Goal: Transaction & Acquisition: Book appointment/travel/reservation

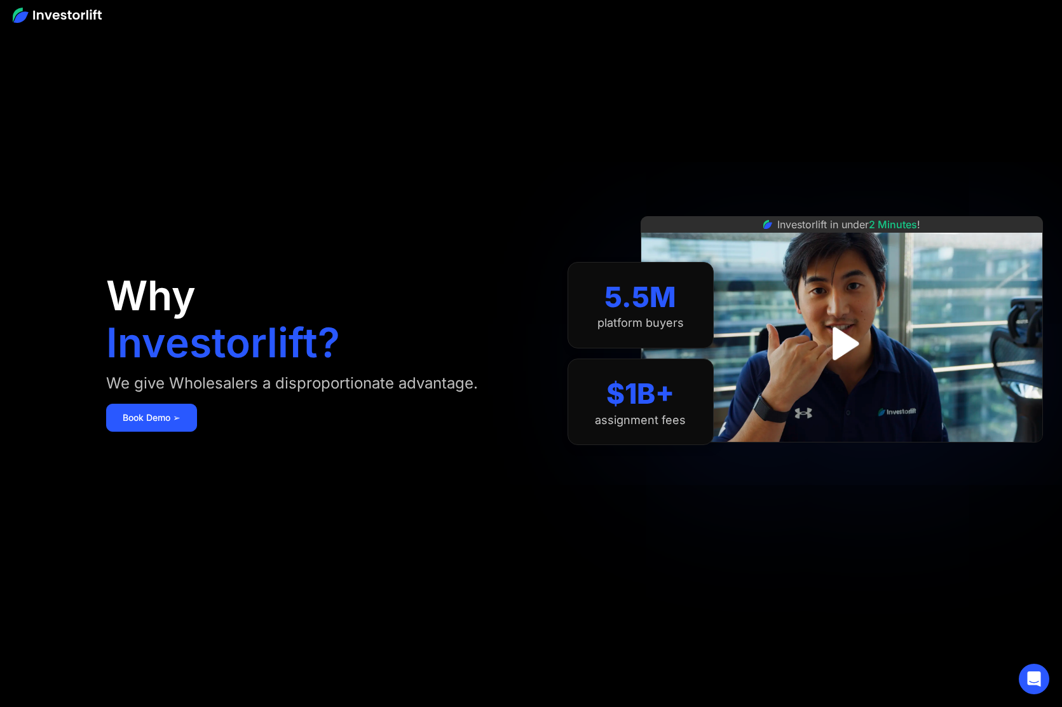
click at [728, 153] on div "Investorlift in under 2 Minutes !" at bounding box center [842, 353] width 402 height 707
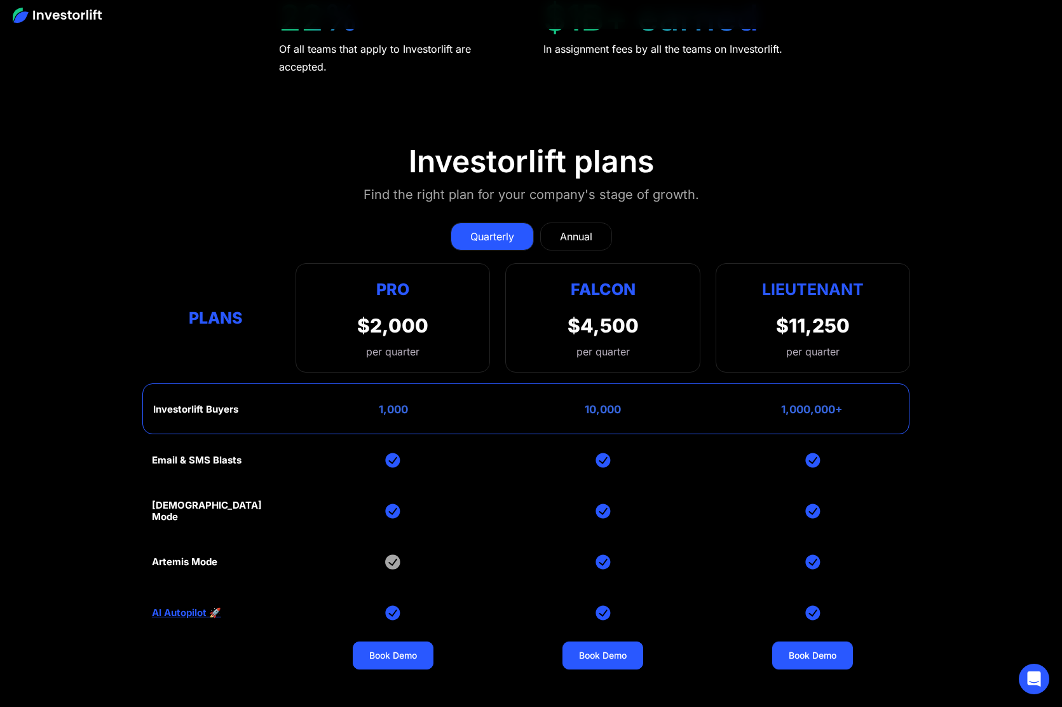
scroll to position [6038, 0]
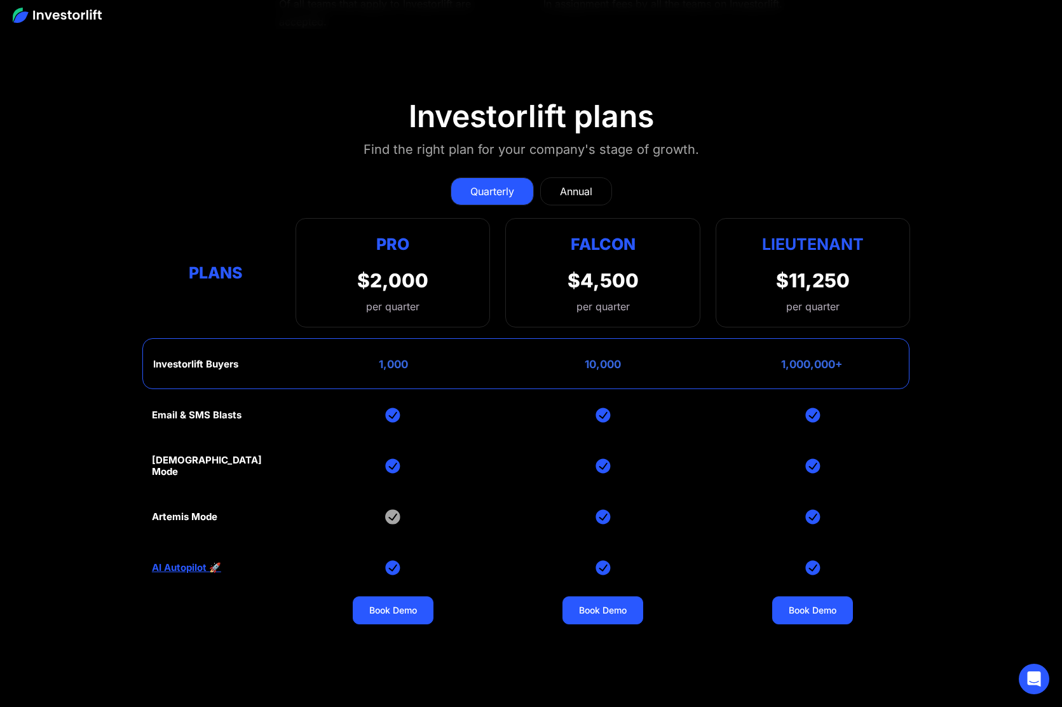
click at [583, 190] on div "Annual" at bounding box center [576, 191] width 32 height 15
click at [386, 240] on div "Pro" at bounding box center [392, 243] width 71 height 25
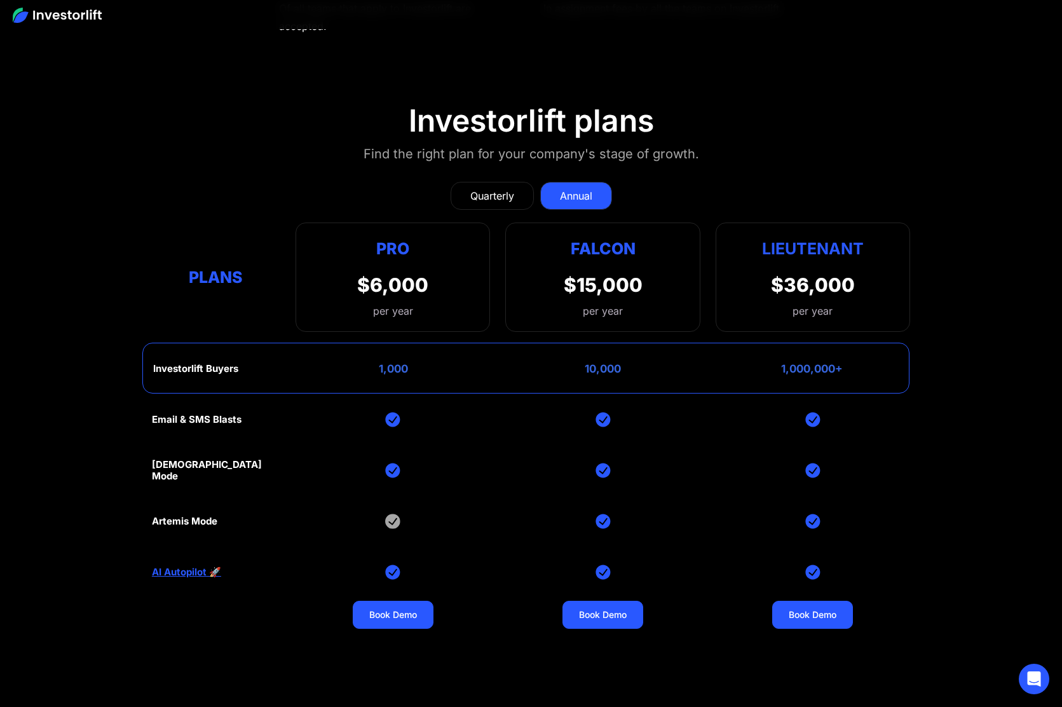
scroll to position [6030, 0]
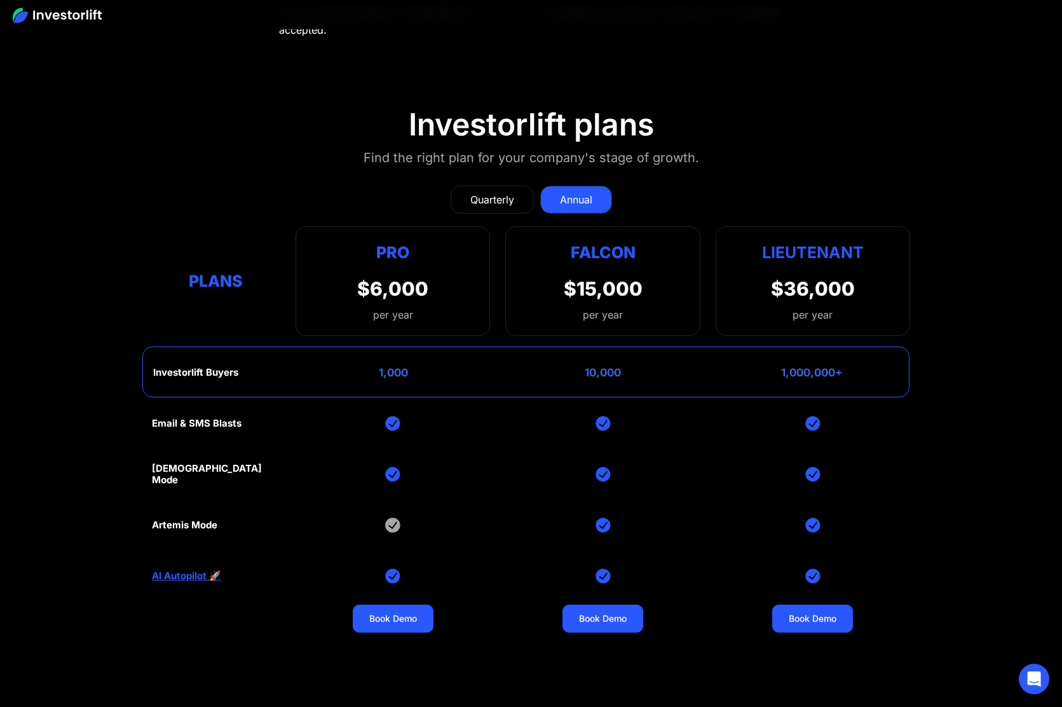
click at [397, 246] on div "Pro" at bounding box center [392, 252] width 71 height 25
click at [411, 608] on link "Book Demo" at bounding box center [393, 618] width 81 height 28
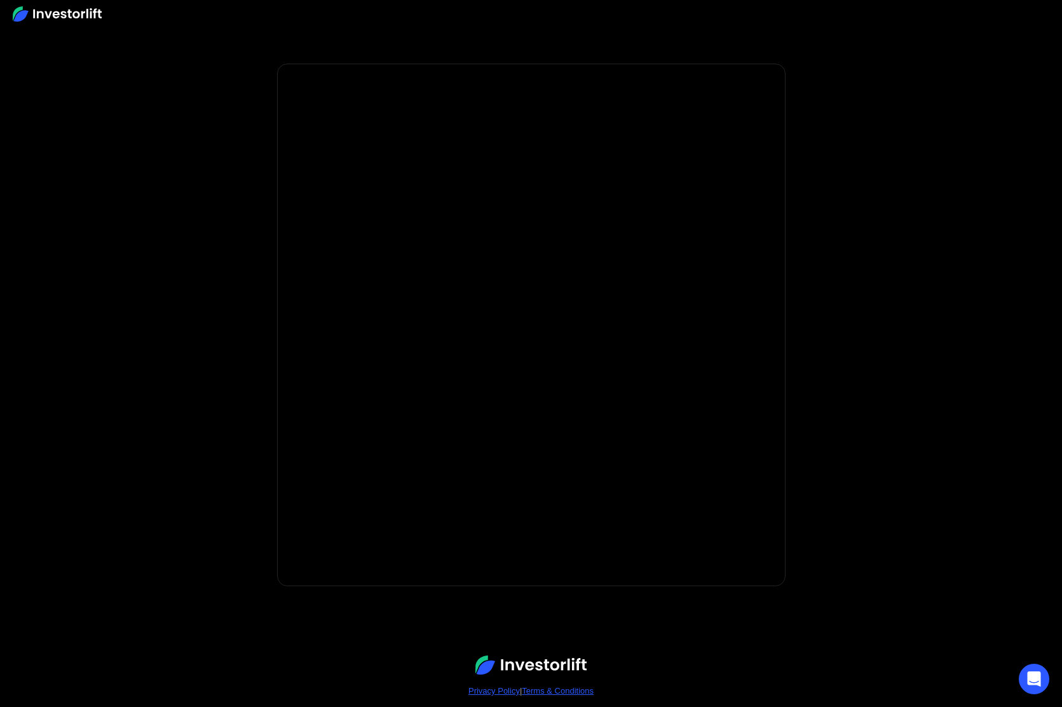
scroll to position [54, 0]
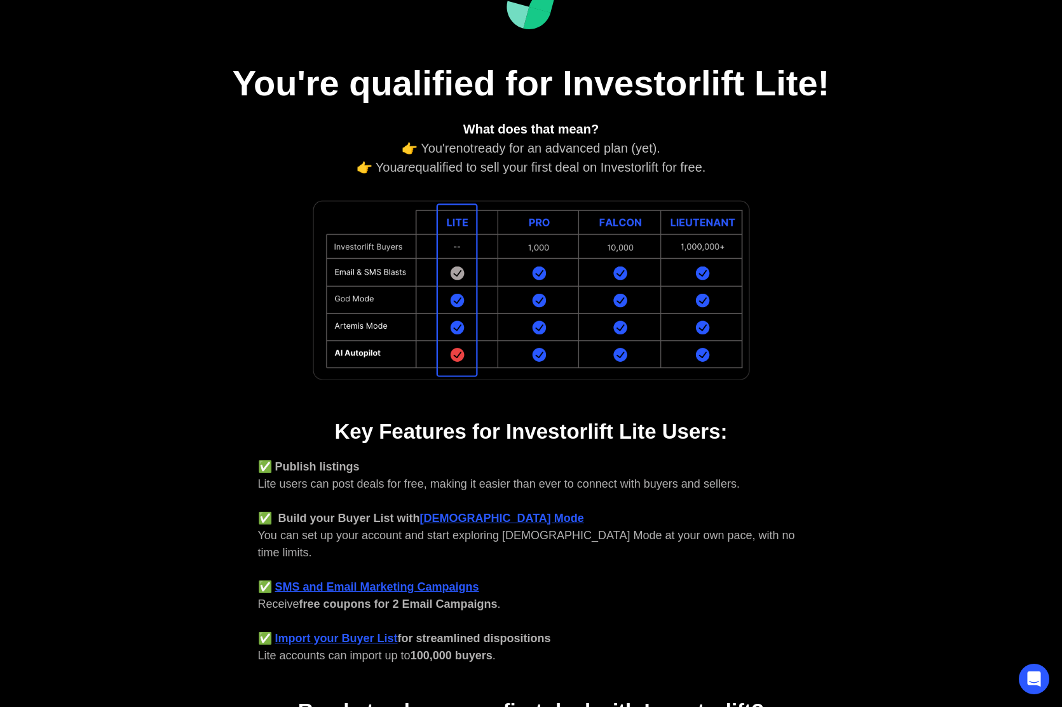
scroll to position [93, 0]
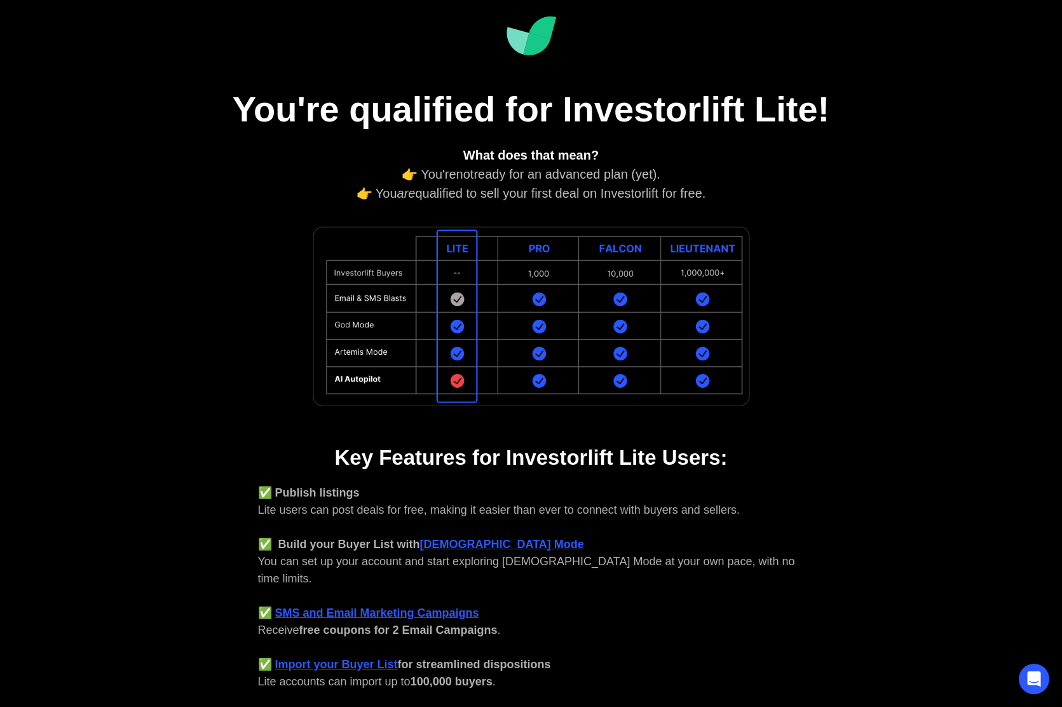
click at [530, 340] on img at bounding box center [531, 316] width 445 height 189
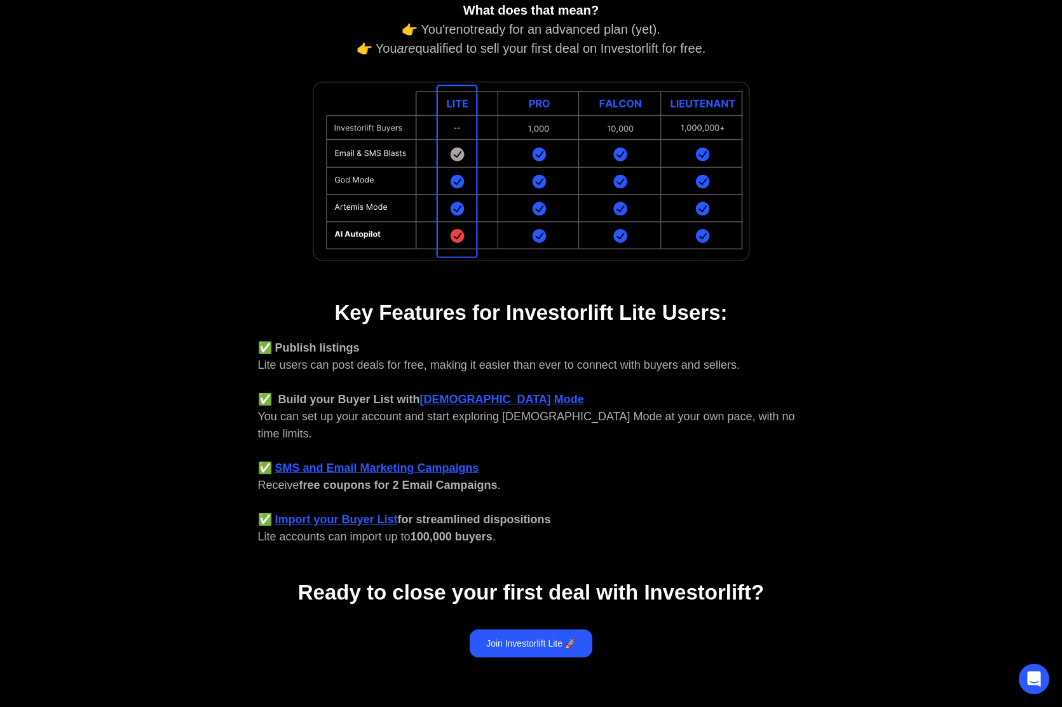
scroll to position [284, 0]
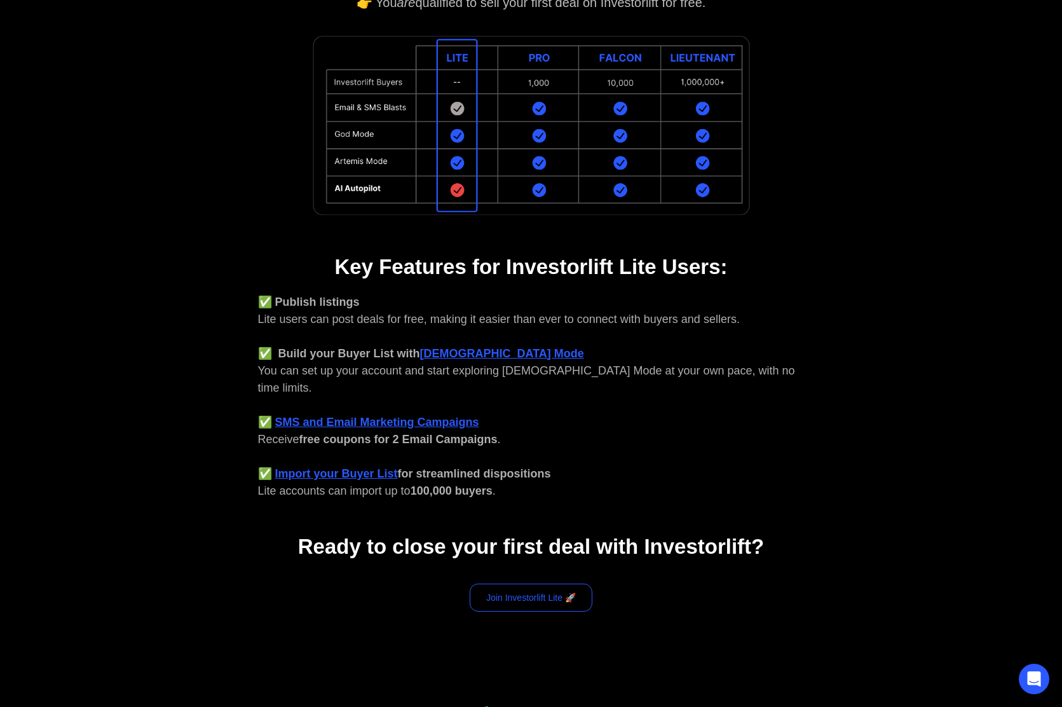
click at [533, 583] on link "Join Investorlift Lite 🚀" at bounding box center [531, 597] width 123 height 28
